Goal: Task Accomplishment & Management: Use online tool/utility

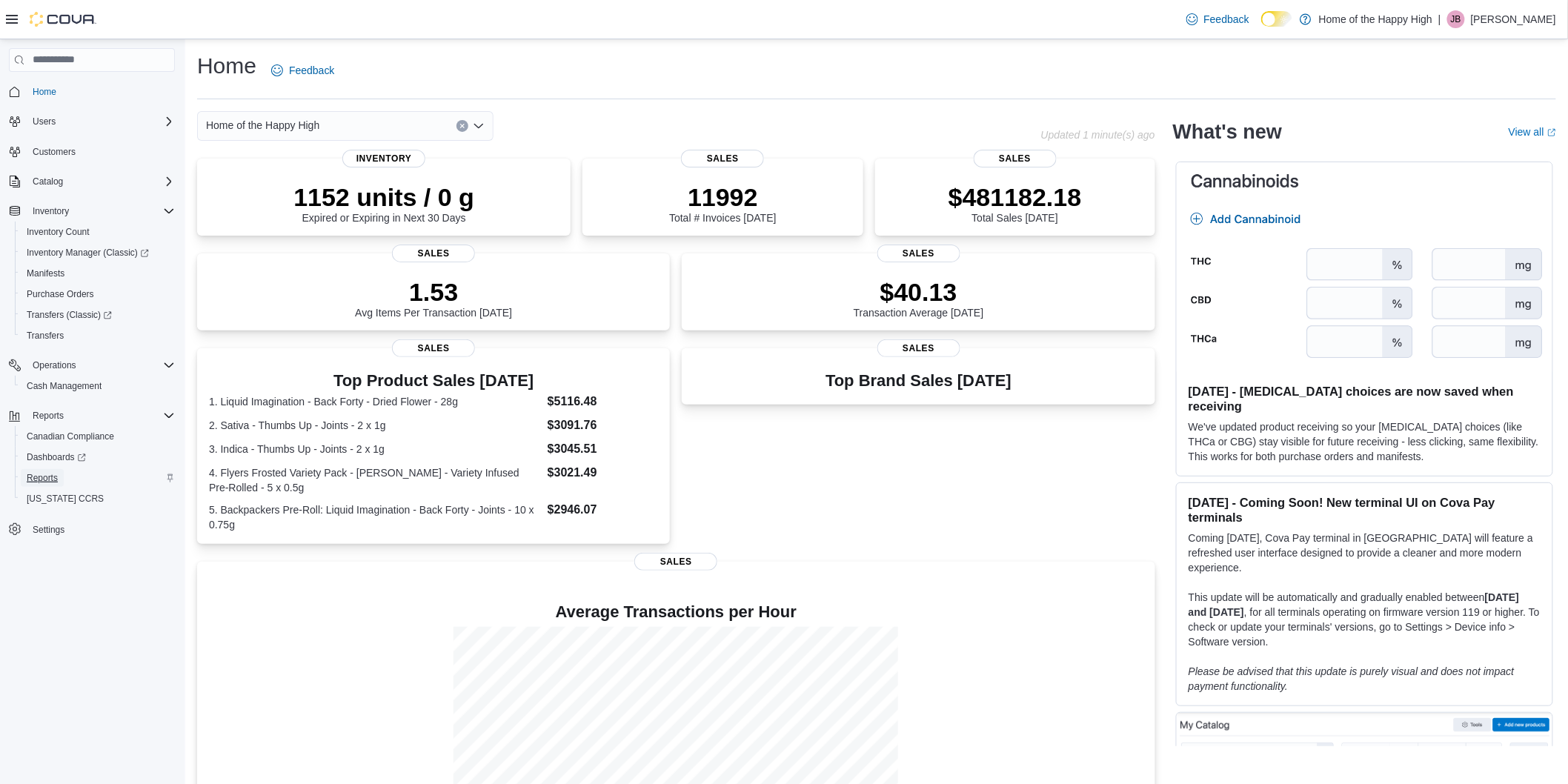
click at [62, 477] on link "Reports" at bounding box center [42, 479] width 43 height 18
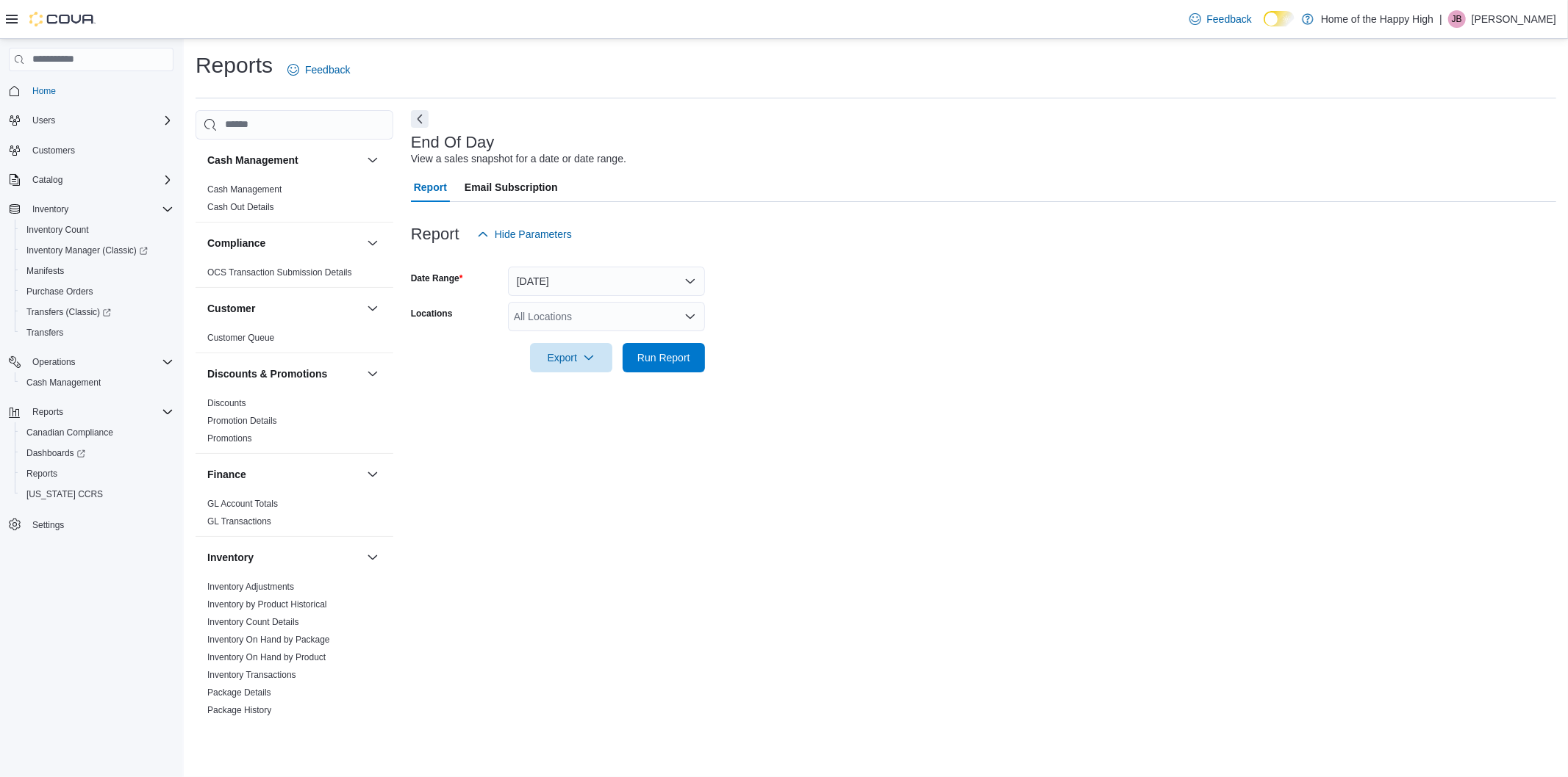
click at [545, 307] on div "All Locations" at bounding box center [606, 316] width 197 height 29
type input "***"
click at [608, 349] on span "Etobicoke - The Queensway - Fire & Flower" at bounding box center [668, 342] width 199 height 15
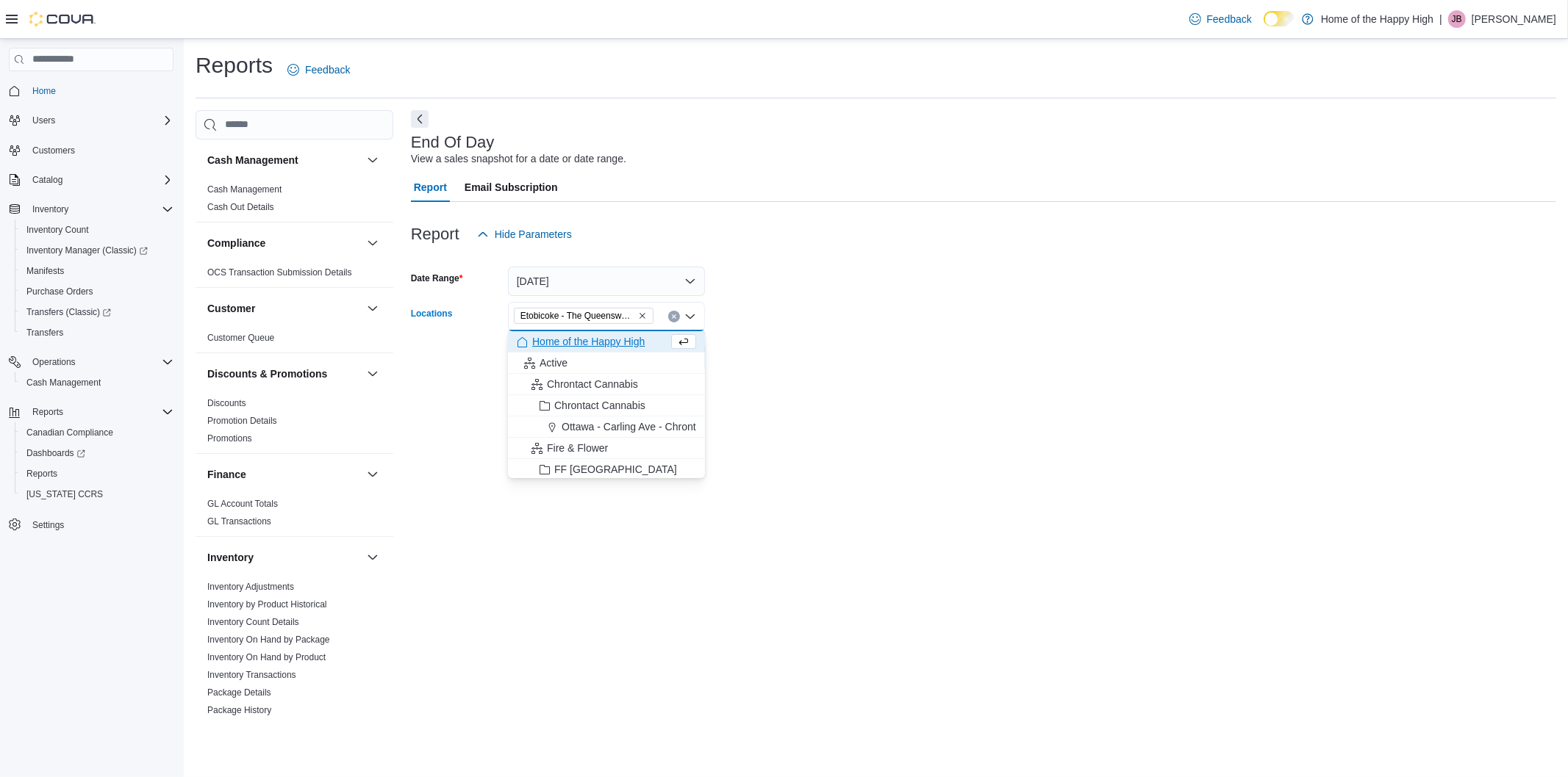
click at [862, 288] on form "Date Range [DATE] Locations [GEOGRAPHIC_DATA] - The Queensway - Fire & Flower C…" at bounding box center [983, 310] width 1145 height 123
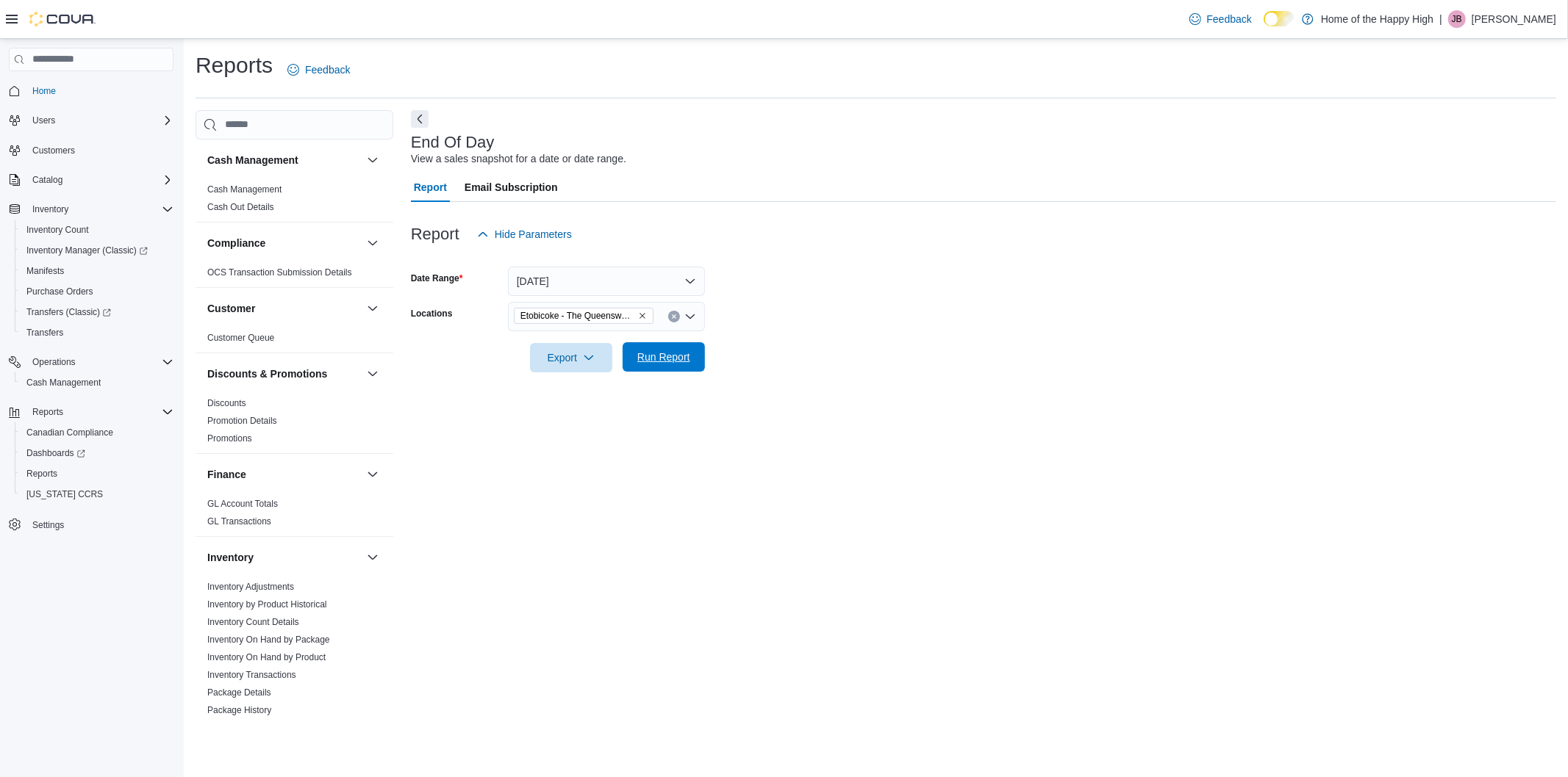
click at [663, 360] on span "Run Report" at bounding box center [664, 357] width 53 height 15
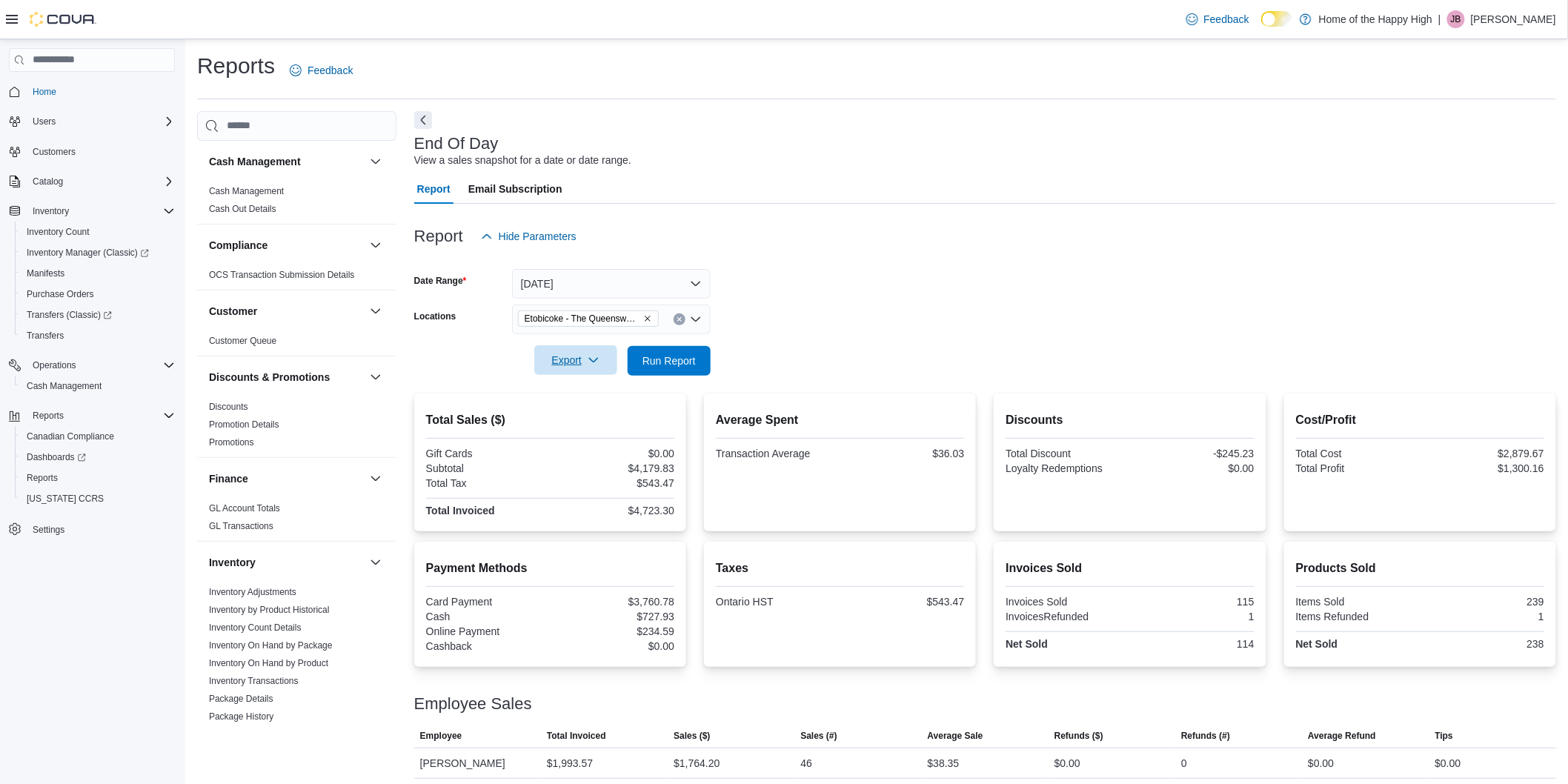
click at [589, 362] on icon "button" at bounding box center [593, 360] width 12 height 12
click at [597, 414] on span "Export to Pdf" at bounding box center [577, 420] width 67 height 12
